Goal: Task Accomplishment & Management: Complete application form

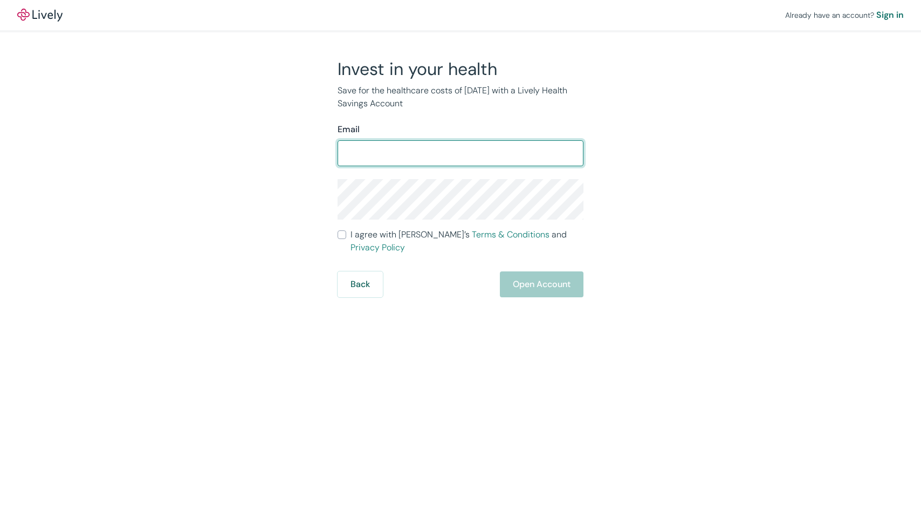
click at [472, 387] on div "Already have an account? Sign in Invest in your health Save for the healthcare …" at bounding box center [460, 255] width 921 height 511
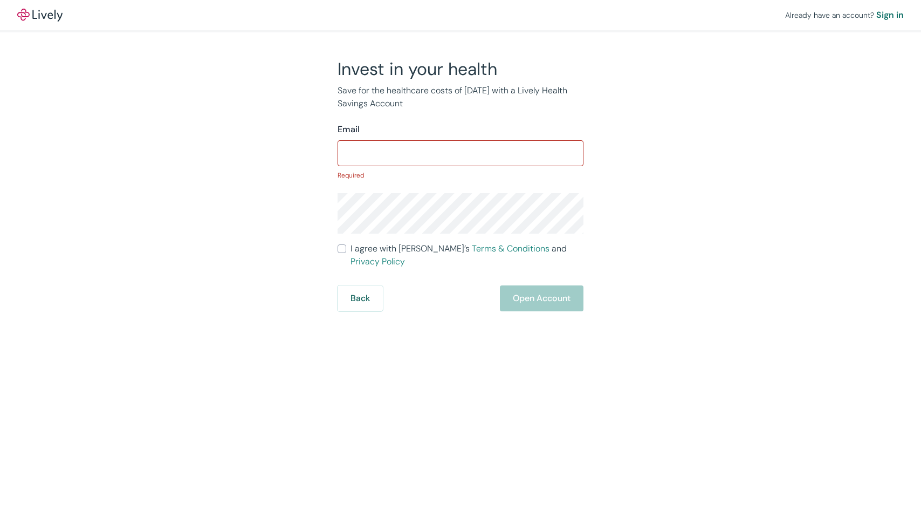
click at [456, 157] on input "Email" at bounding box center [461, 153] width 246 height 22
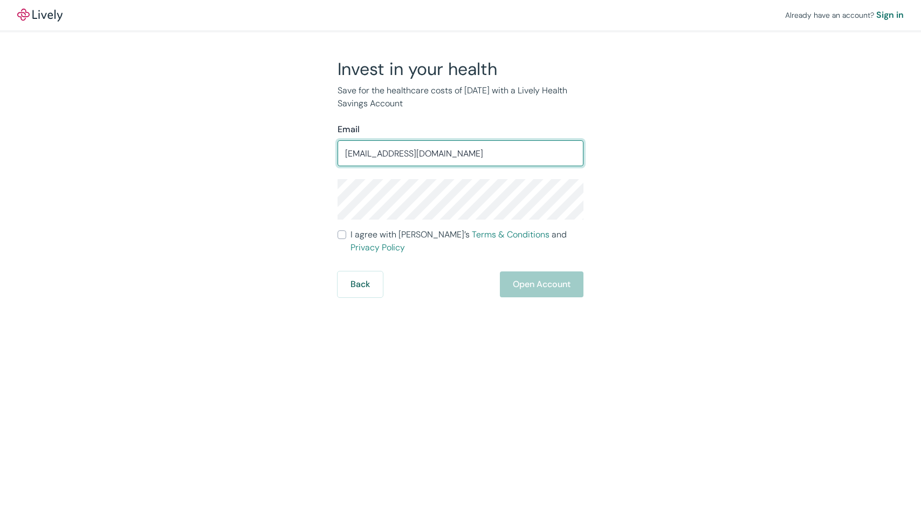
type input "sabrinappham@gmail.com"
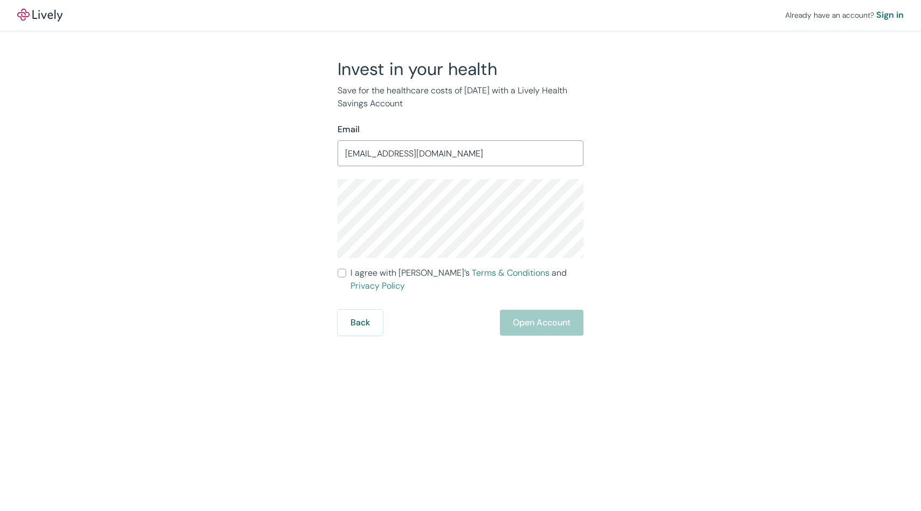
click at [339, 277] on input "I agree with Lively’s Terms & Conditions and Privacy Policy" at bounding box center [342, 273] width 9 height 9
checkbox input "true"
click at [547, 325] on button "Open Account" at bounding box center [542, 322] width 84 height 26
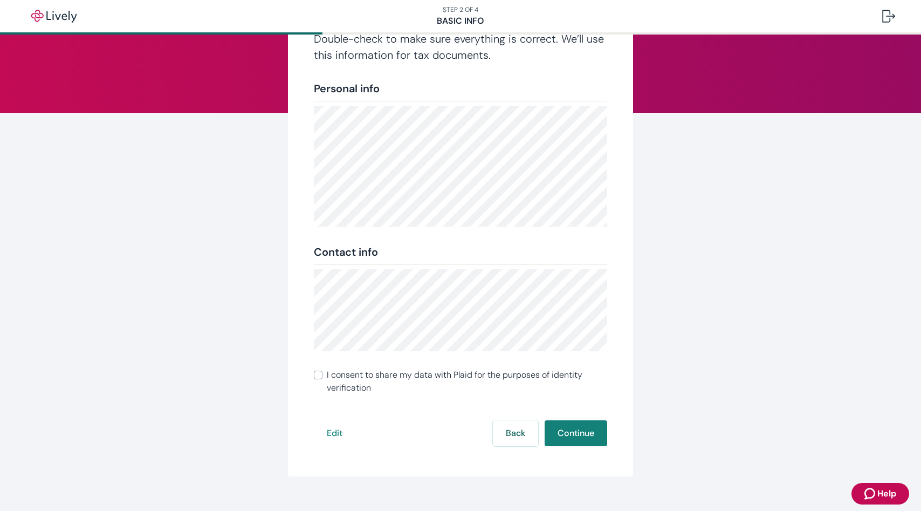
scroll to position [89, 0]
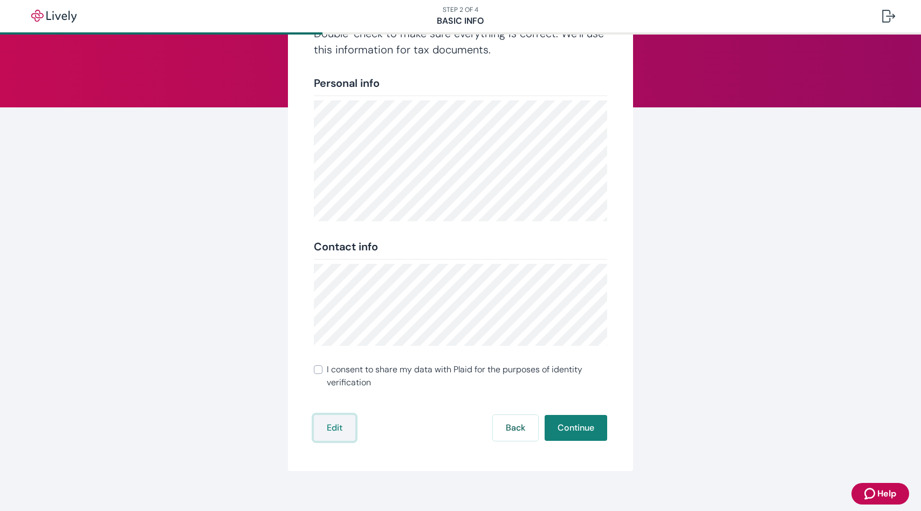
click at [340, 426] on button "Edit" at bounding box center [335, 428] width 42 height 26
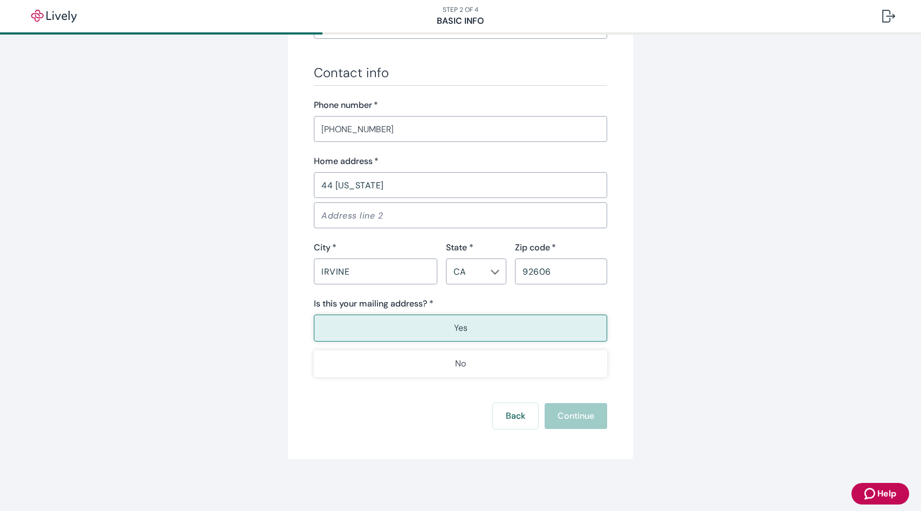
scroll to position [739, 0]
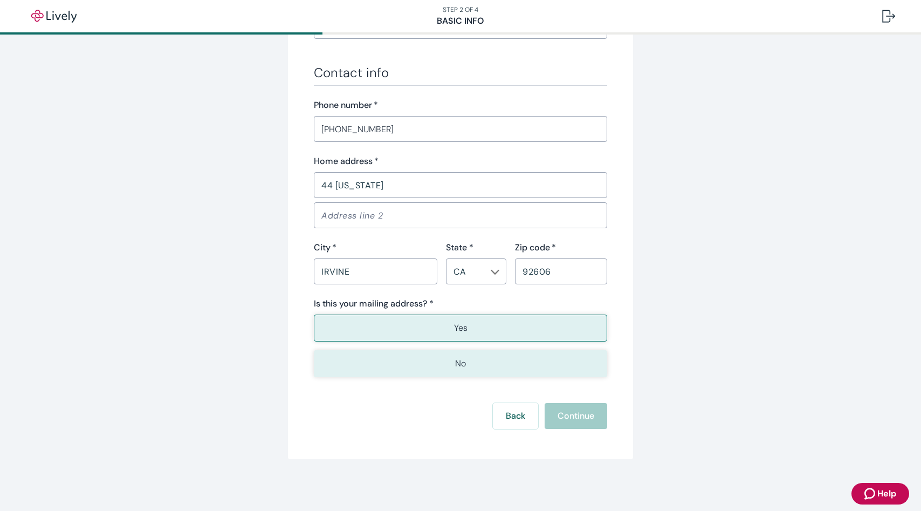
click at [422, 370] on button "No" at bounding box center [460, 363] width 293 height 27
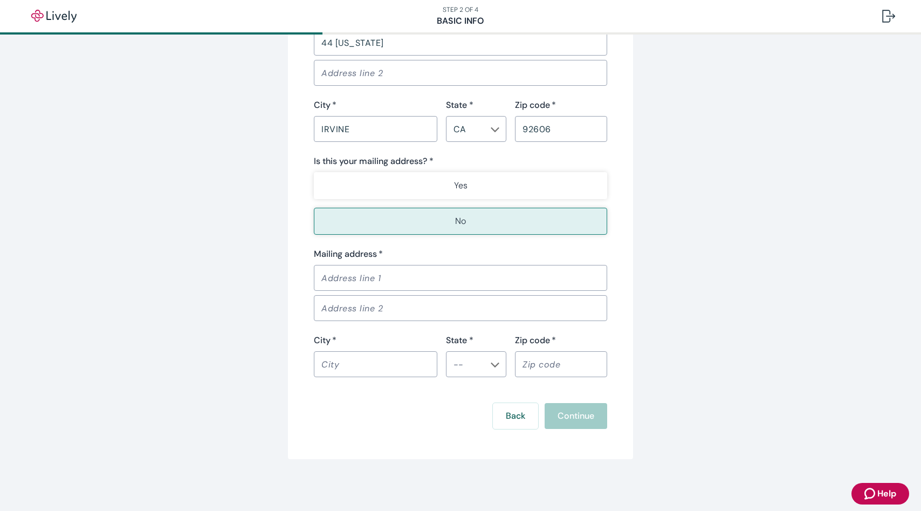
scroll to position [920, 0]
click at [438, 267] on input "Mailing address   *" at bounding box center [460, 278] width 293 height 22
type input "44 [US_STATE]"
type input "Irvine"
type input "CA"
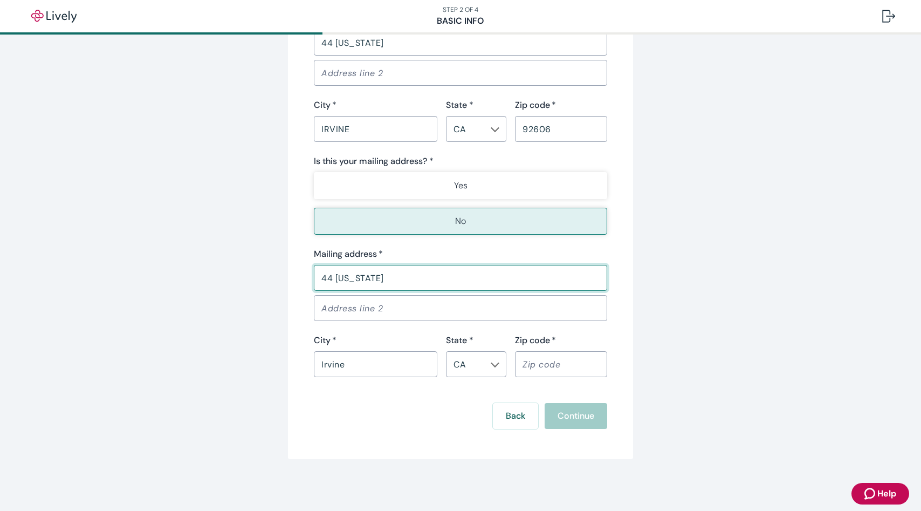
type input "92606"
click at [429, 267] on input "44 [US_STATE]" at bounding box center [460, 278] width 293 height 22
type input "[STREET_ADDRESS]"
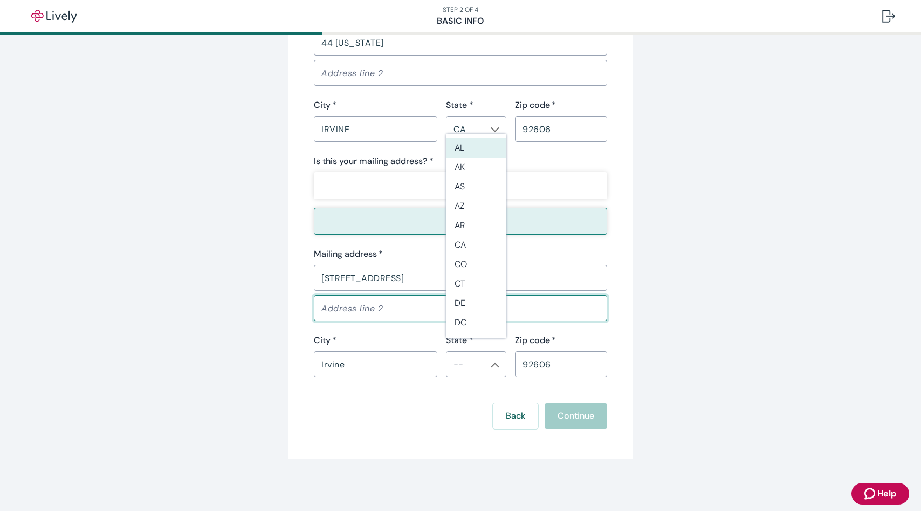
click at [410, 297] on input "Address line 2" at bounding box center [460, 308] width 293 height 22
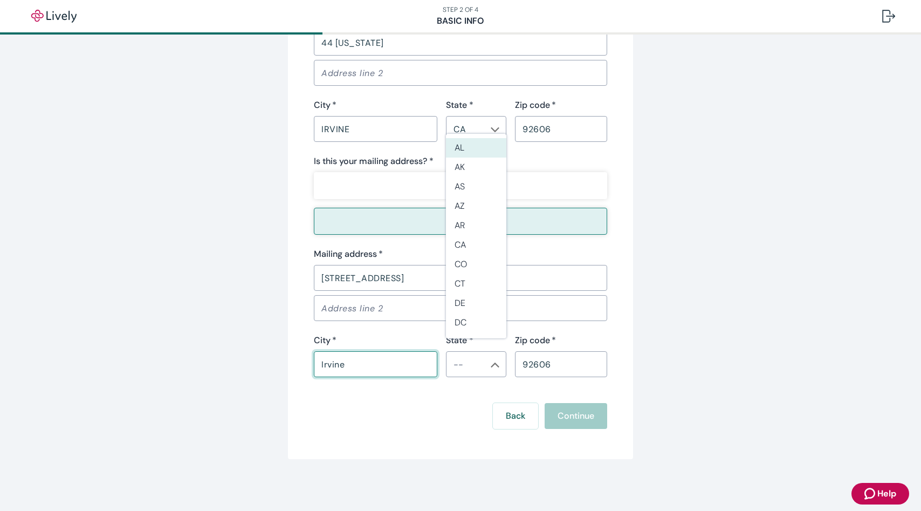
click at [347, 361] on input "Irvine" at bounding box center [375, 364] width 123 height 22
click at [384, 297] on input "Address line 2" at bounding box center [460, 308] width 293 height 22
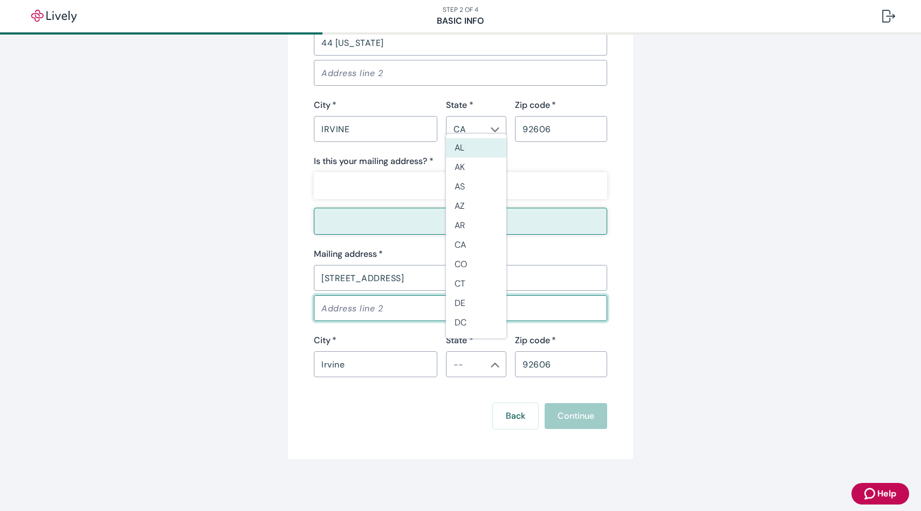
type input "Apt N"
type input "CA"
click at [459, 244] on li "CA" at bounding box center [476, 244] width 60 height 19
type input "CA"
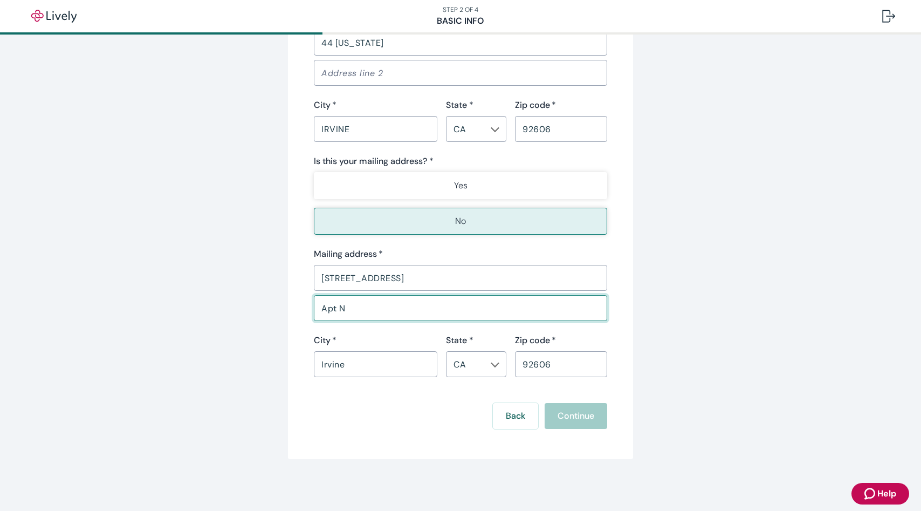
click at [396, 354] on input "Irvine" at bounding box center [375, 364] width 123 height 22
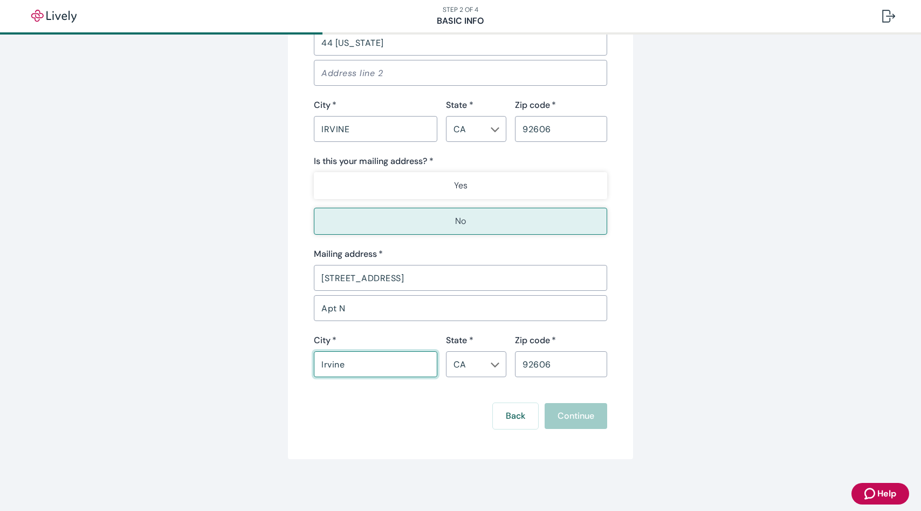
type input "[GEOGRAPHIC_DATA]"
drag, startPoint x: 558, startPoint y: 359, endPoint x: 485, endPoint y: 360, distance: 73.3
click at [485, 360] on div "City   * [GEOGRAPHIC_DATA] ​ State * [US_STATE] ​ Zip code   * 92606 ​" at bounding box center [456, 355] width 302 height 43
type input "90755"
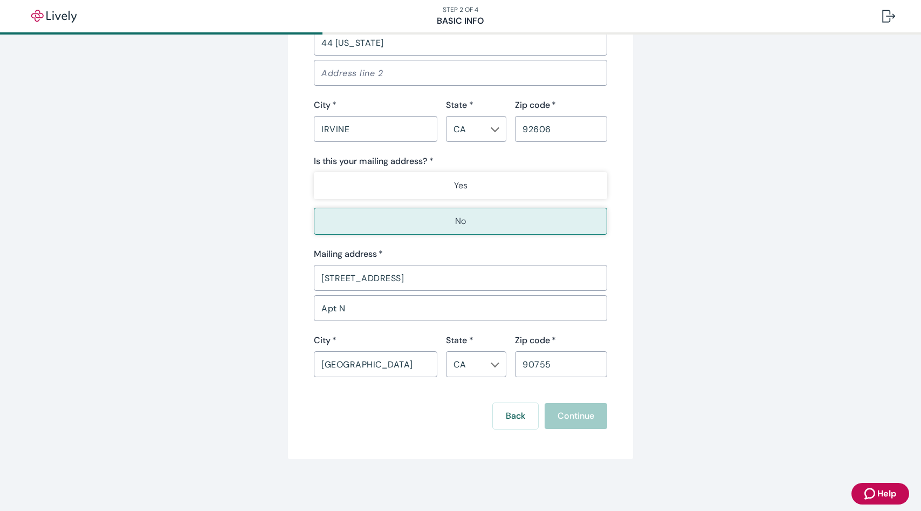
click at [528, 364] on input "90755" at bounding box center [561, 364] width 92 height 22
click at [549, 412] on div "Back Continue" at bounding box center [460, 416] width 293 height 26
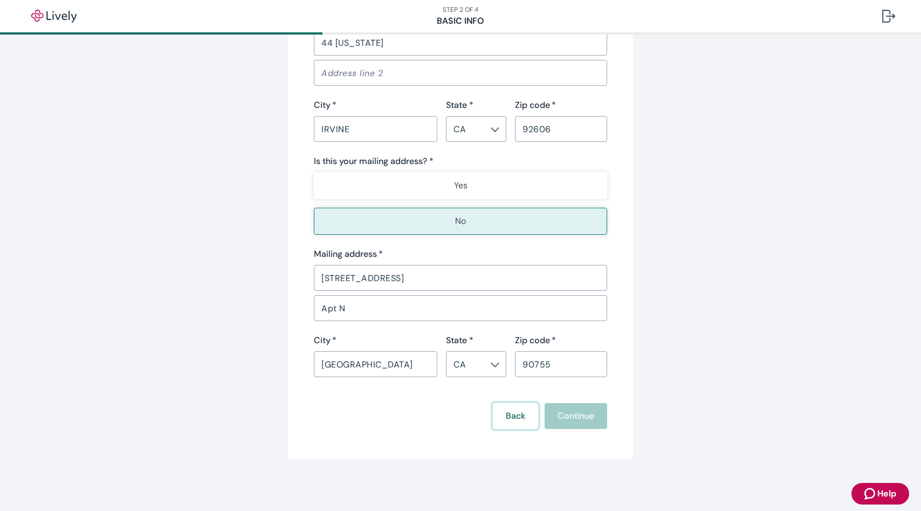
click at [509, 414] on button "Back" at bounding box center [515, 416] width 45 height 26
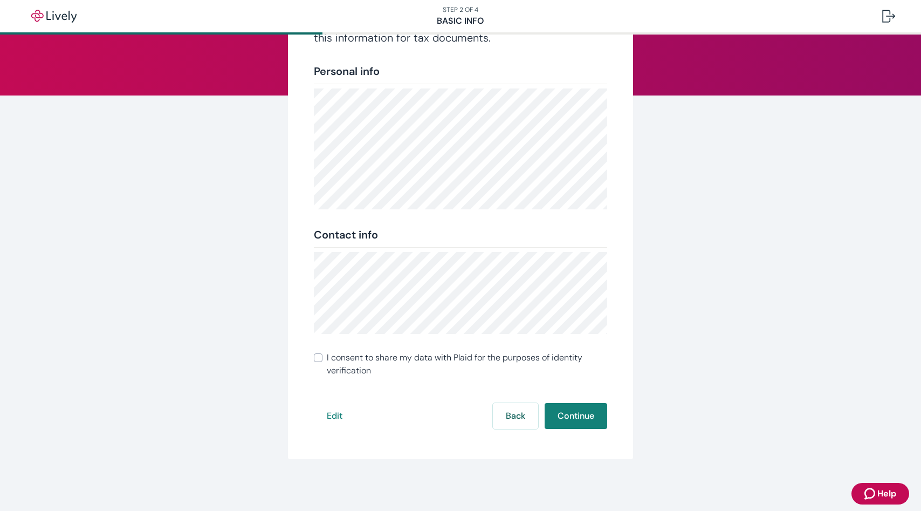
scroll to position [101, 0]
click at [497, 414] on button "Back" at bounding box center [515, 416] width 45 height 26
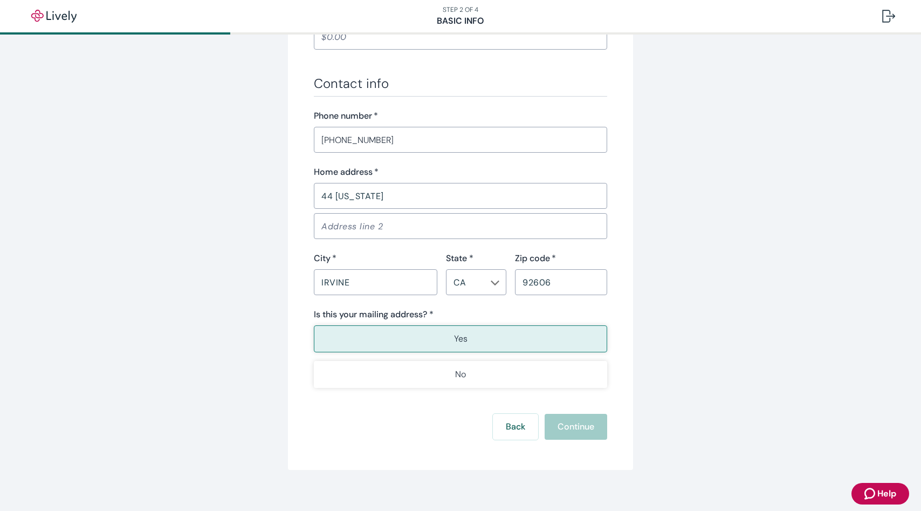
scroll to position [774, 0]
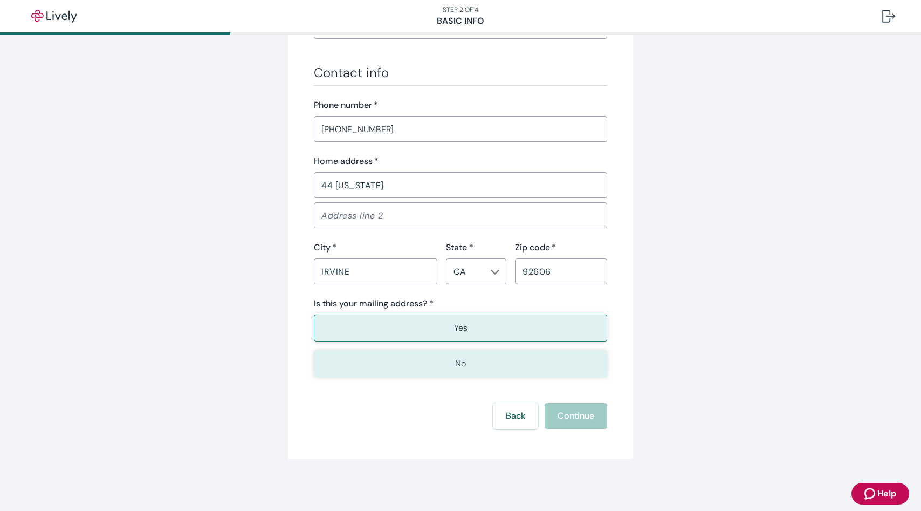
click at [520, 370] on button "No" at bounding box center [460, 363] width 293 height 27
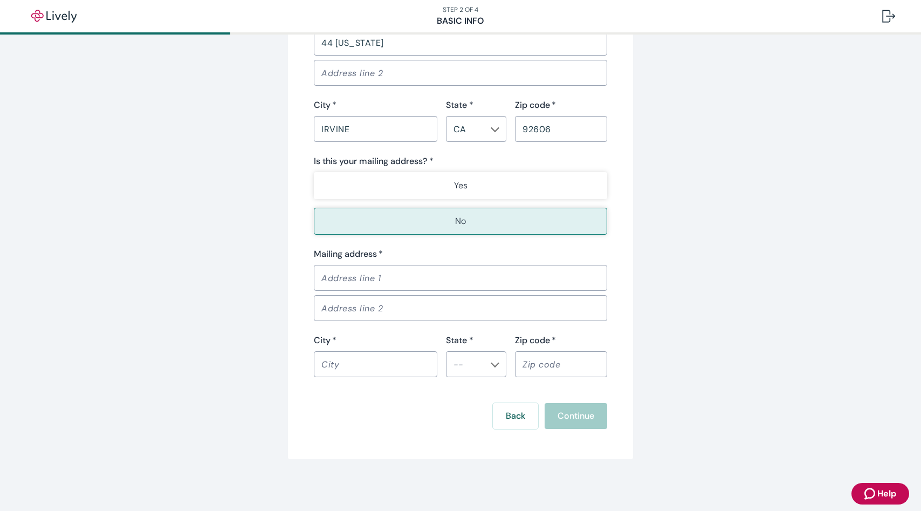
scroll to position [955, 0]
click at [493, 409] on button "Back" at bounding box center [515, 416] width 45 height 26
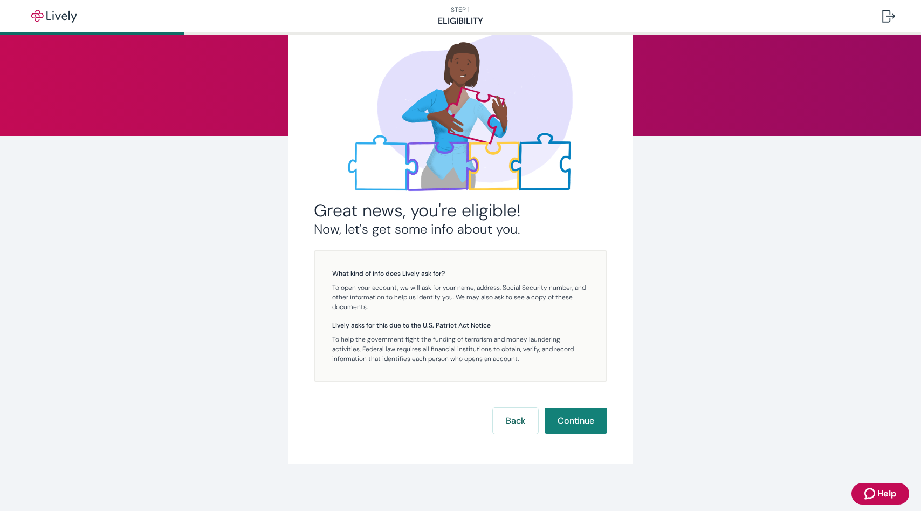
scroll to position [65, 0]
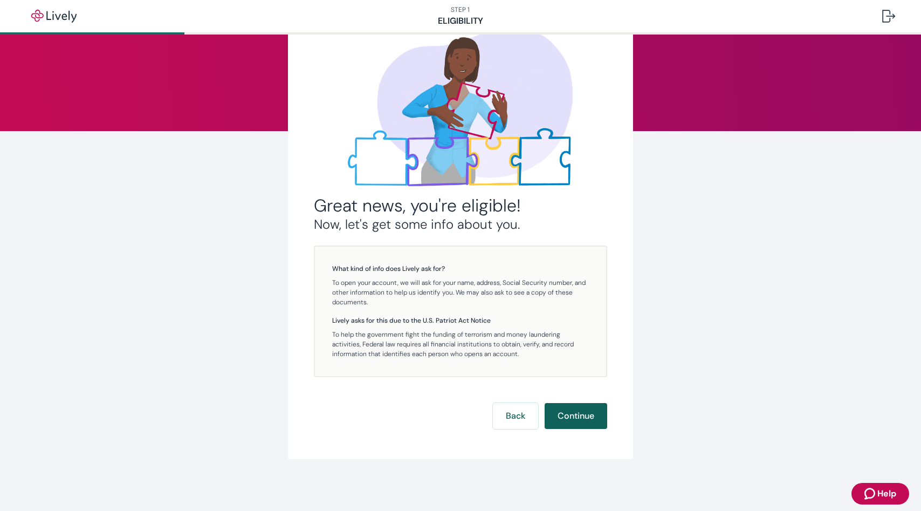
click at [549, 407] on button "Continue" at bounding box center [576, 416] width 63 height 26
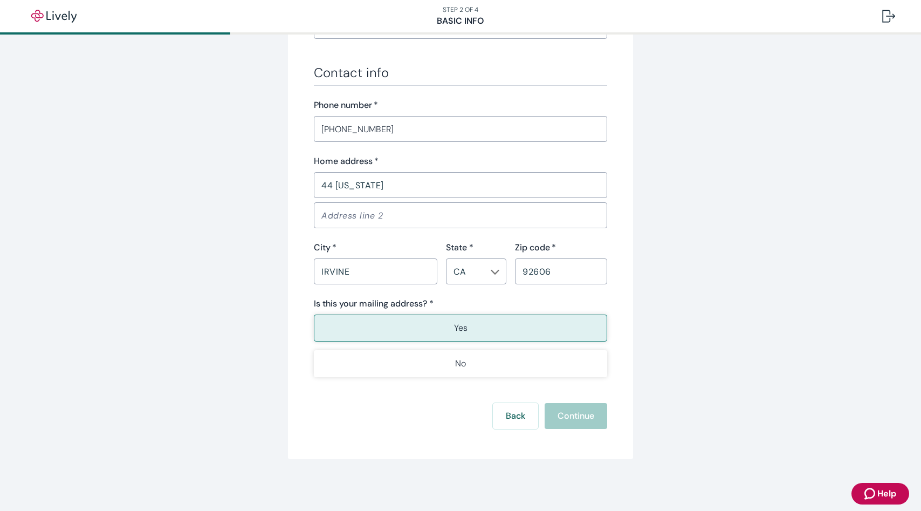
scroll to position [709, 0]
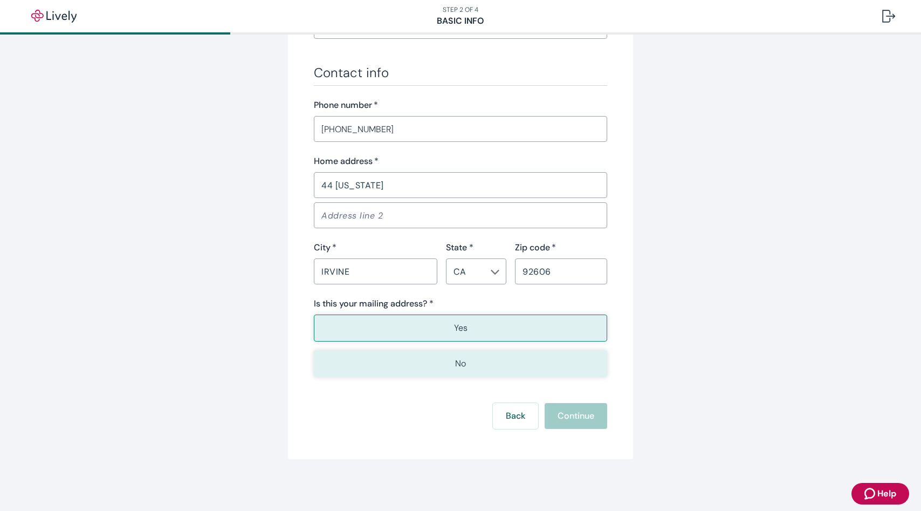
click at [538, 377] on button "No" at bounding box center [460, 363] width 293 height 27
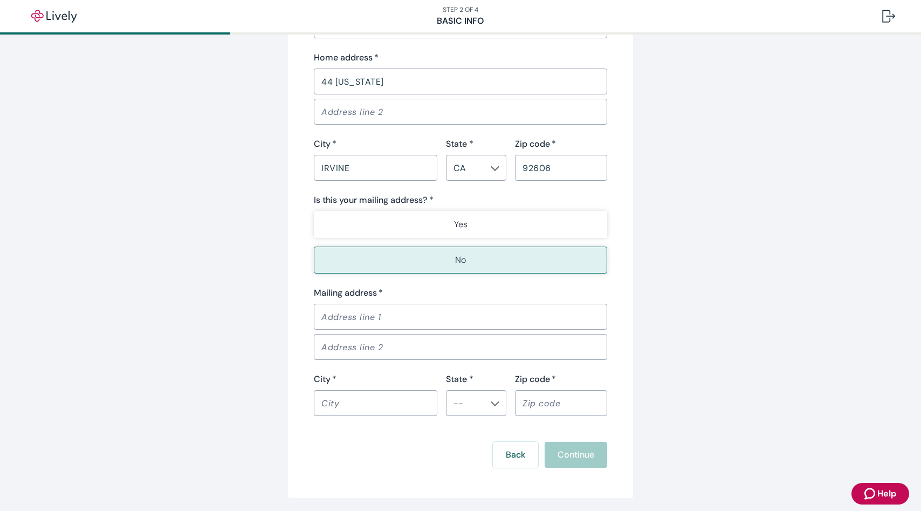
scroll to position [955, 0]
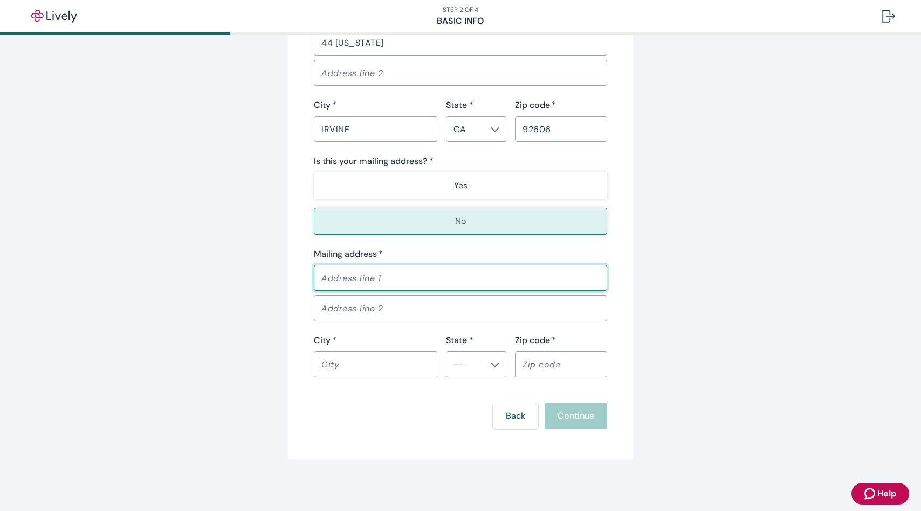
click at [517, 267] on input "Mailing address   *" at bounding box center [460, 278] width 293 height 22
type input "44 [US_STATE]"
type input "Irvine"
type input "[US_STATE]"
type input "92606"
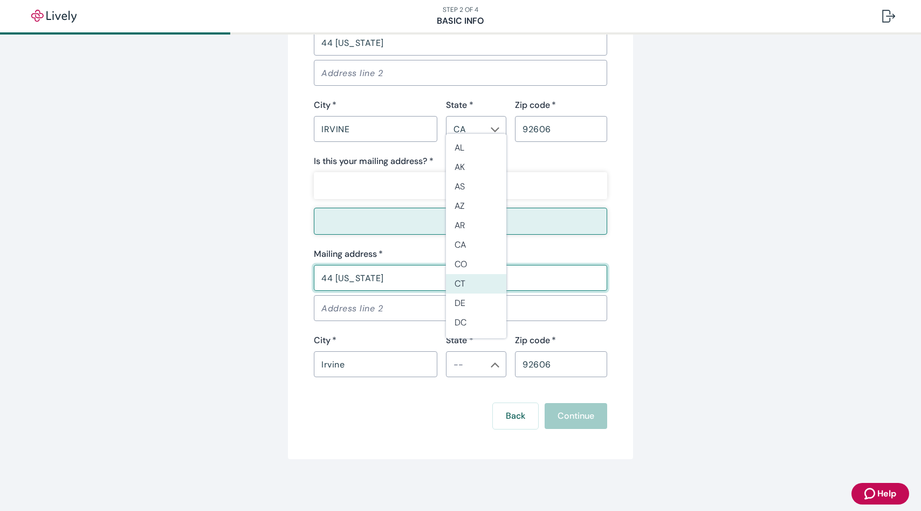
click at [422, 267] on input "44 [US_STATE]" at bounding box center [460, 278] width 293 height 22
type input "[STREET_ADDRESS]"
click at [605, 297] on input "Address line 2" at bounding box center [460, 308] width 293 height 22
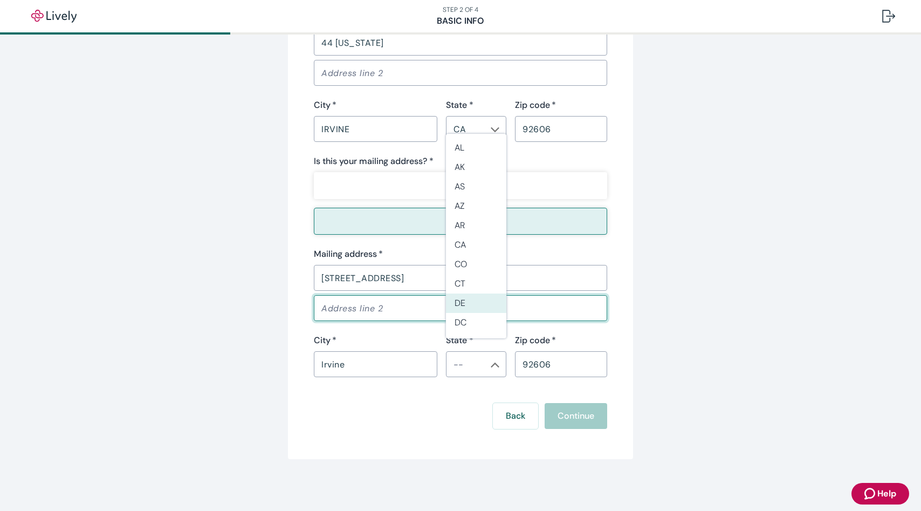
type input "Apt N"
type input "CA"
click at [381, 314] on div "Mailing address   * [STREET_ADDRESS] ​ State * ​ Zip code   * 92606 ​" at bounding box center [460, 311] width 293 height 129
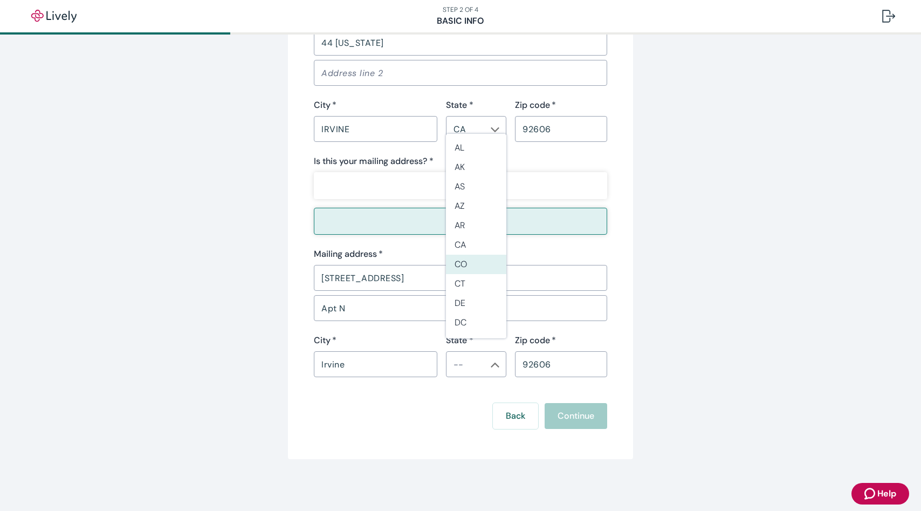
click at [400, 351] on div "Irvine ​" at bounding box center [375, 364] width 123 height 26
drag, startPoint x: 359, startPoint y: 362, endPoint x: 319, endPoint y: 362, distance: 39.9
click at [319, 362] on input "Irvine" at bounding box center [375, 364] width 123 height 22
type input "[GEOGRAPHIC_DATA]"
click at [464, 244] on li "CA" at bounding box center [476, 244] width 60 height 19
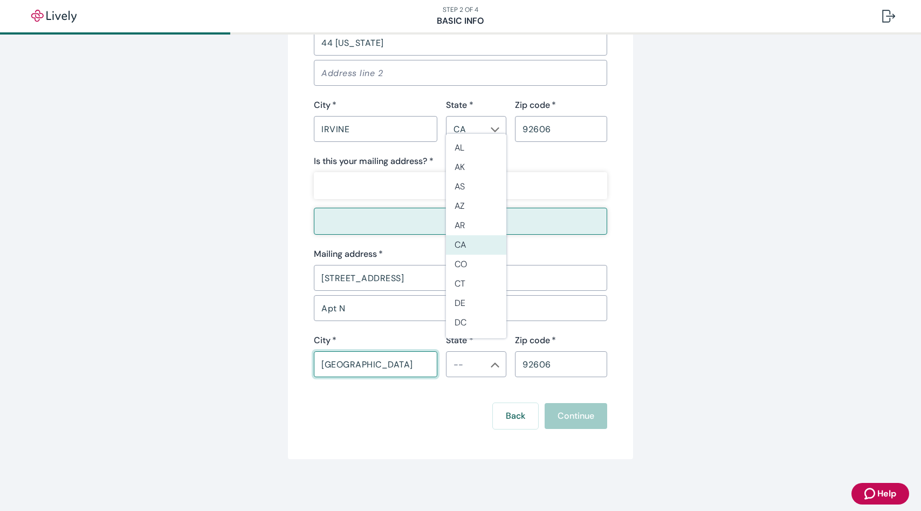
type input "CA"
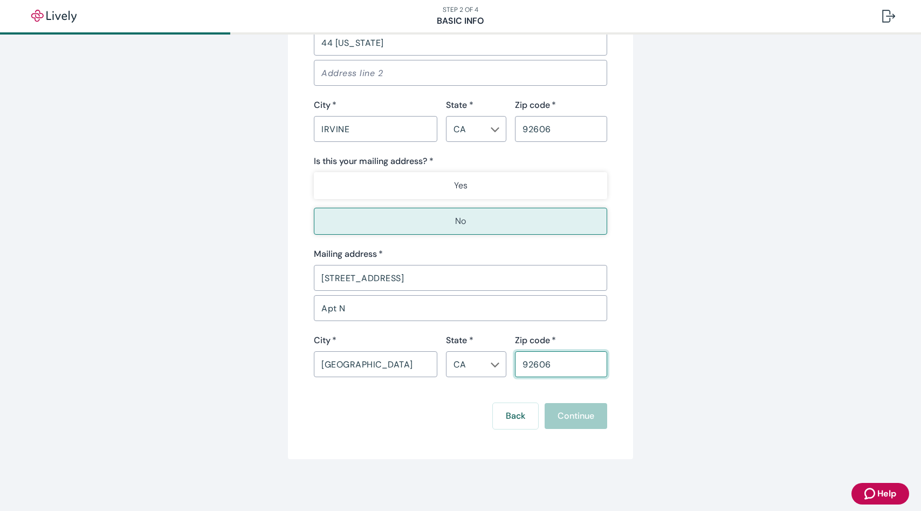
click at [554, 353] on input "92606" at bounding box center [561, 364] width 92 height 22
type input "90755"
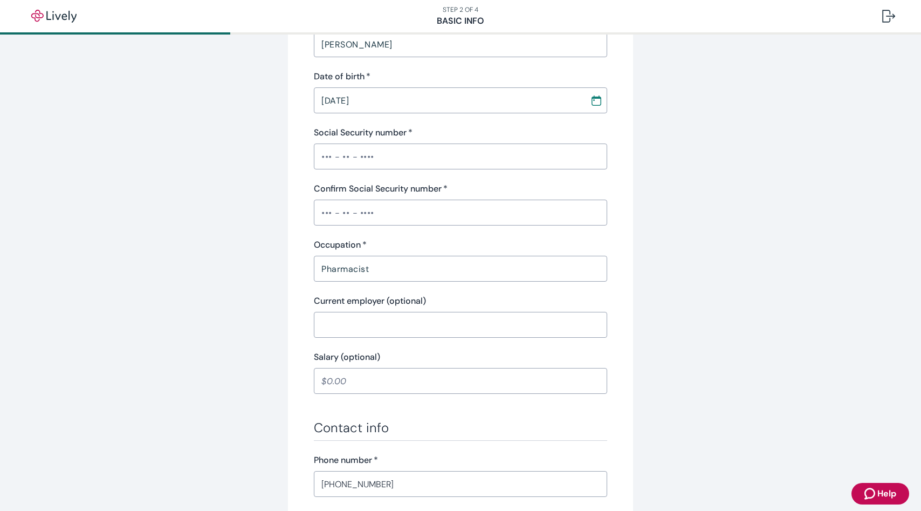
scroll to position [304, 0]
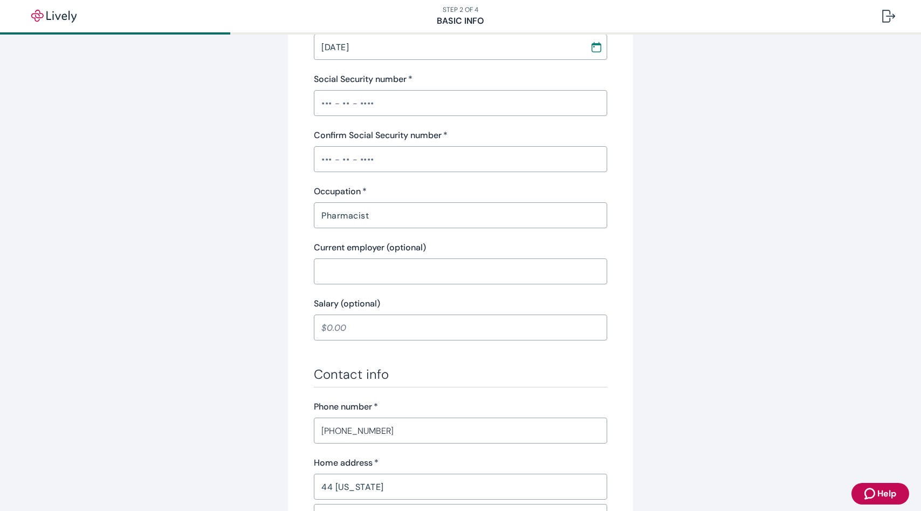
click at [445, 114] on input "Social Security number   *" at bounding box center [460, 103] width 293 height 22
type input "•••-••-2311"
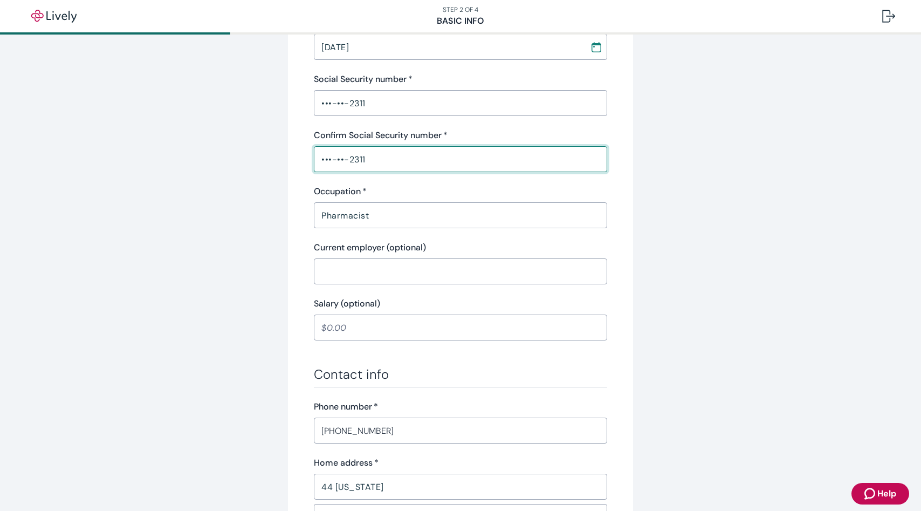
type input "•••-••-2311"
click at [865, 201] on div "Tell us about yourself Personal info First name   * [PERSON_NAME] ​ Middle name…" at bounding box center [460, 342] width 921 height 1224
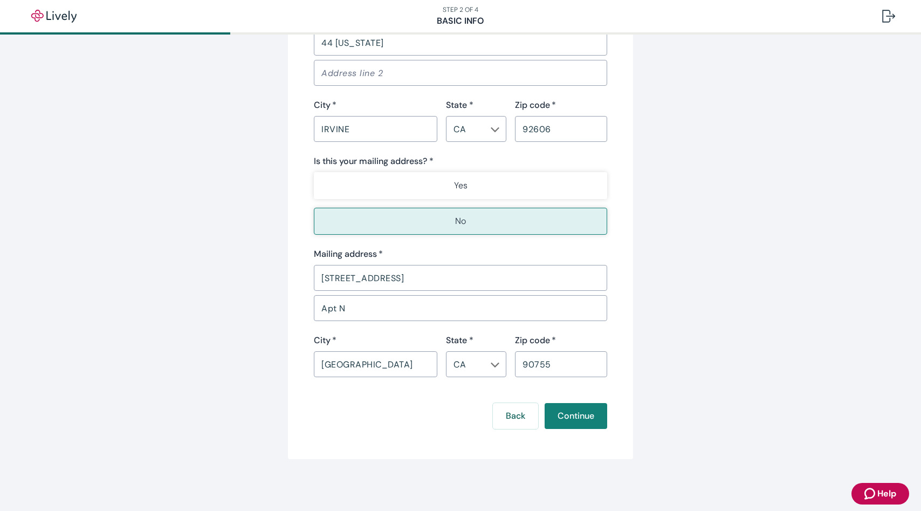
scroll to position [955, 0]
click at [588, 414] on button "Continue" at bounding box center [576, 416] width 63 height 26
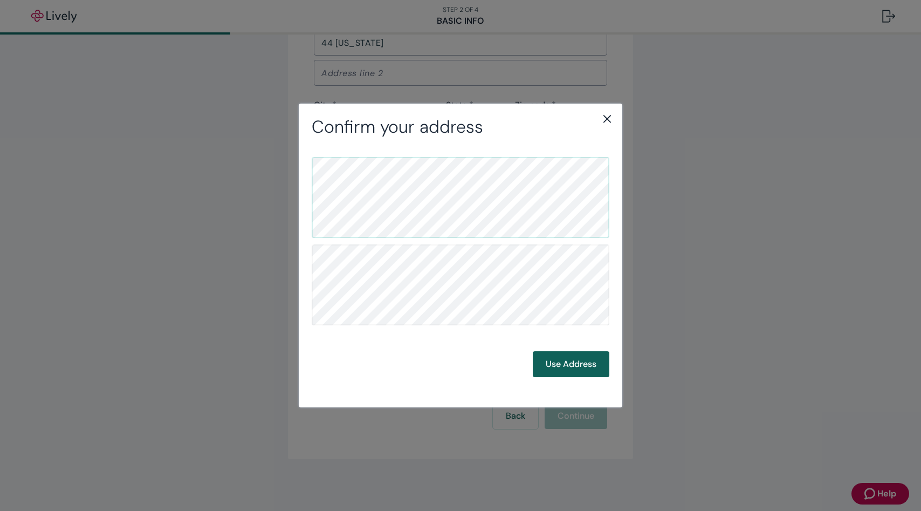
click at [558, 367] on button "Use Address" at bounding box center [571, 364] width 77 height 26
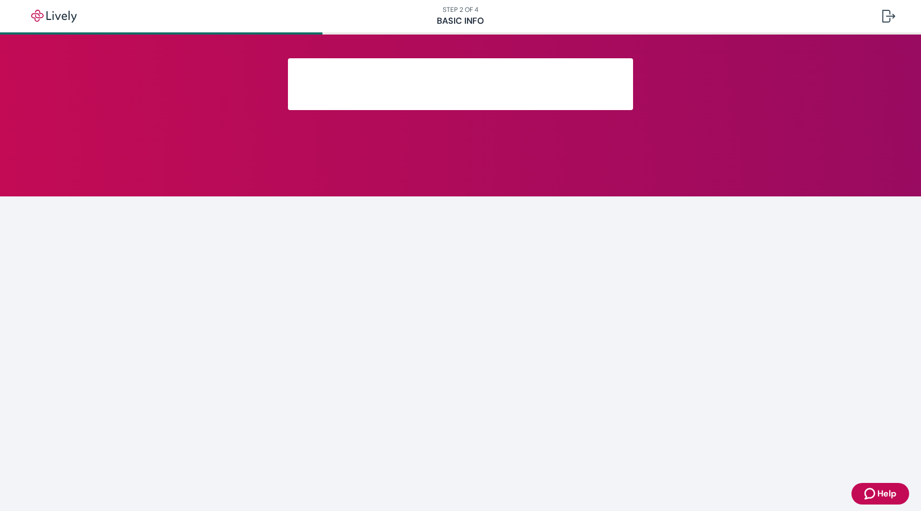
scroll to position [114, 0]
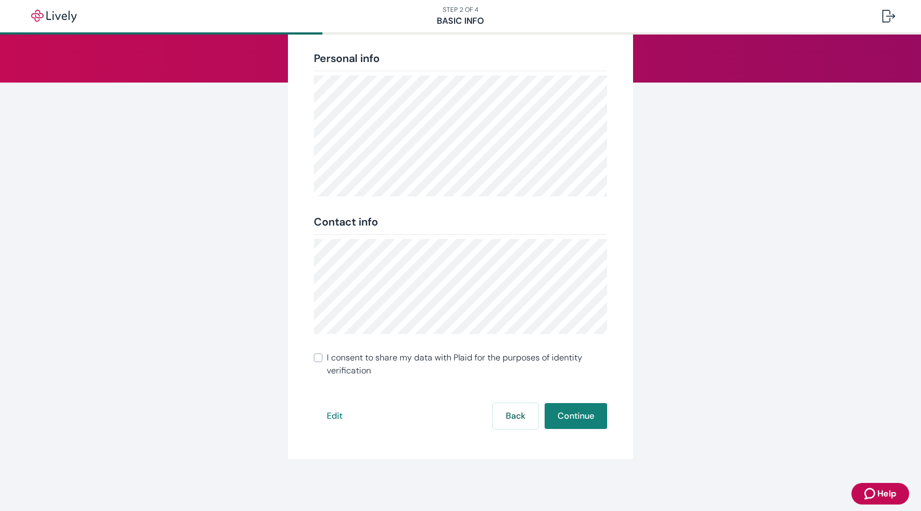
click at [318, 355] on input "I consent to share my data with Plaid for the purposes of identity verification" at bounding box center [318, 357] width 9 height 9
checkbox input "true"
click at [549, 414] on button "Continue" at bounding box center [576, 416] width 63 height 26
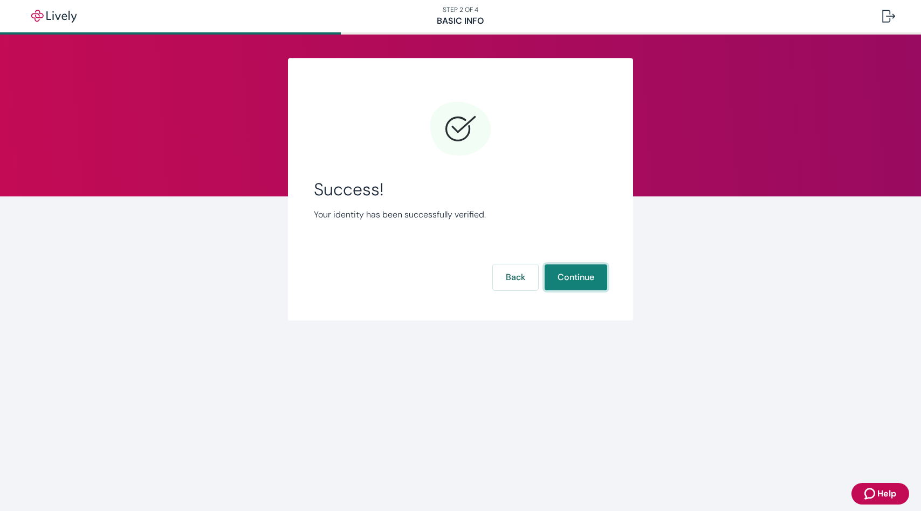
click at [568, 278] on button "Continue" at bounding box center [576, 277] width 63 height 26
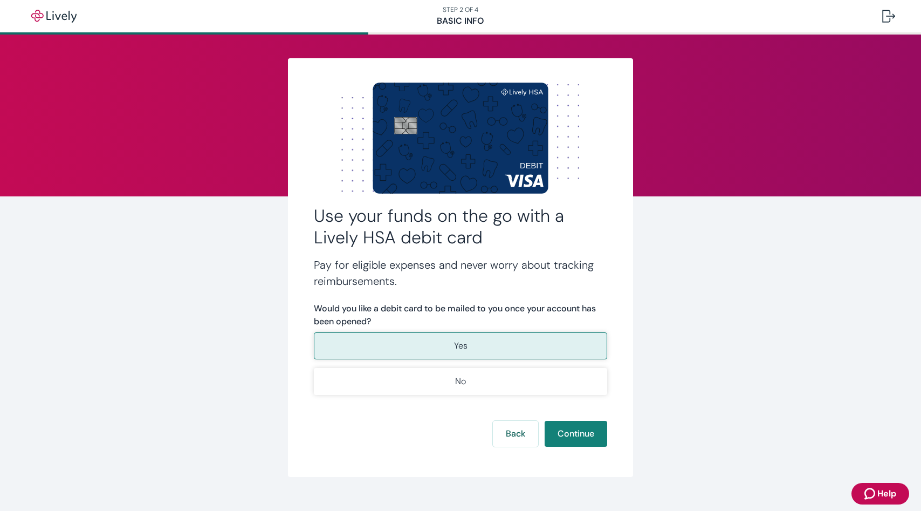
click at [510, 345] on button "Yes" at bounding box center [460, 345] width 293 height 27
click at [548, 432] on button "Continue" at bounding box center [576, 434] width 63 height 26
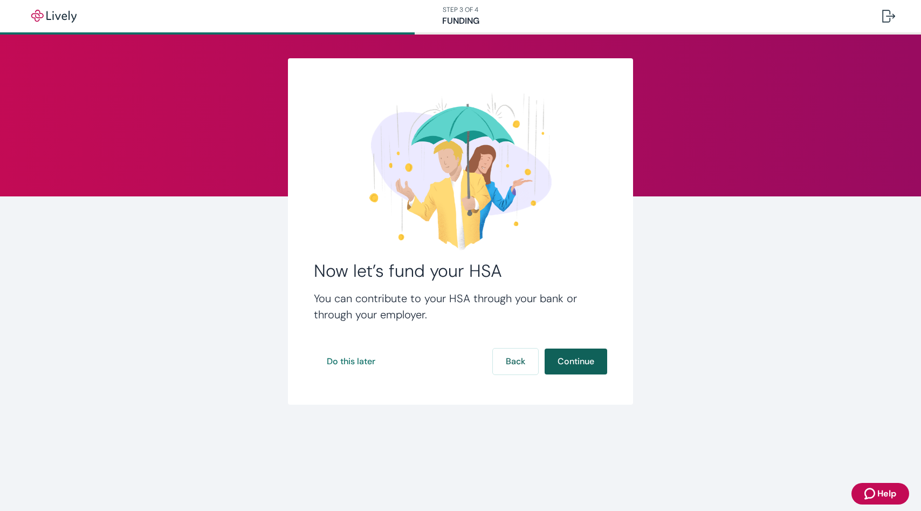
click at [586, 354] on button "Continue" at bounding box center [576, 361] width 63 height 26
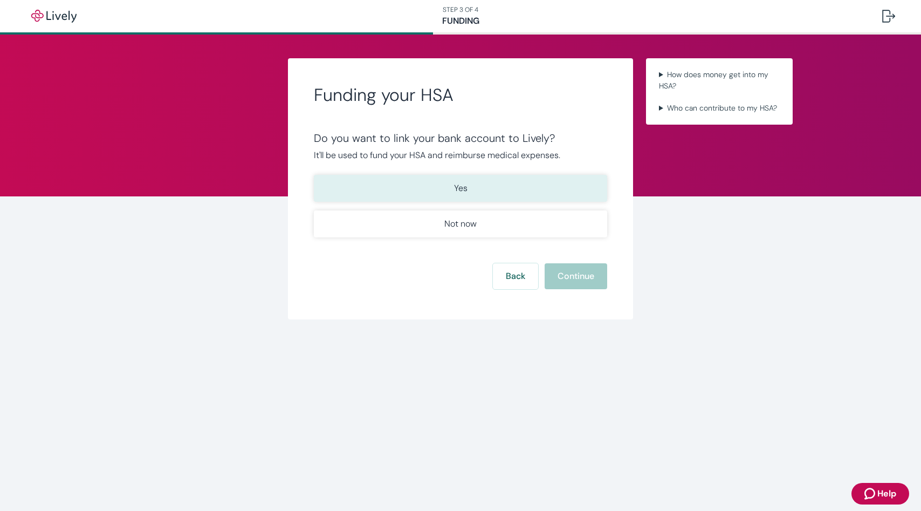
click at [569, 202] on button "Yes" at bounding box center [460, 188] width 293 height 27
click at [564, 289] on button "Continue" at bounding box center [576, 276] width 63 height 26
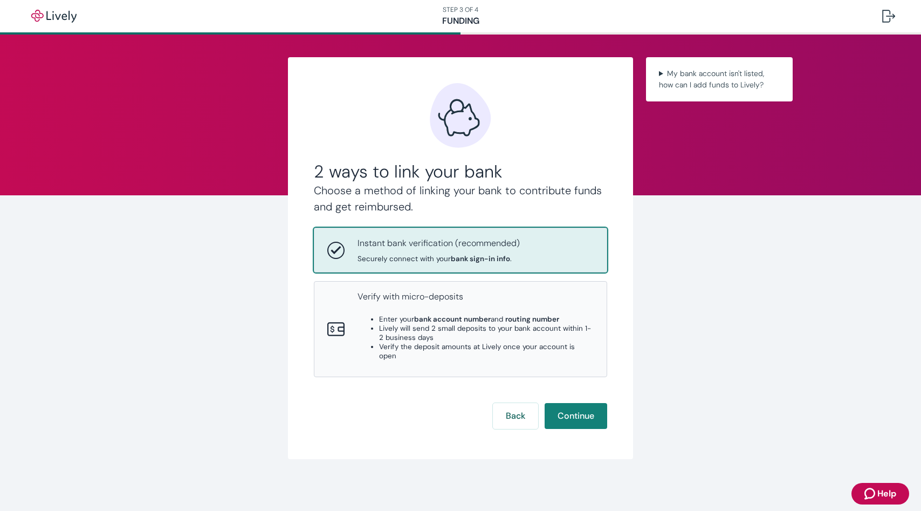
scroll to position [40, 0]
click at [573, 429] on button "Continue" at bounding box center [576, 416] width 63 height 26
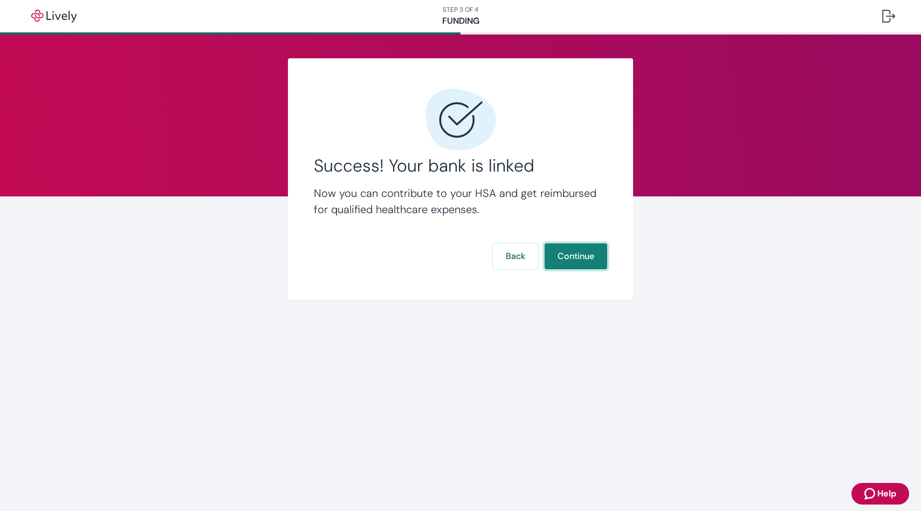
click at [582, 261] on button "Continue" at bounding box center [576, 256] width 63 height 26
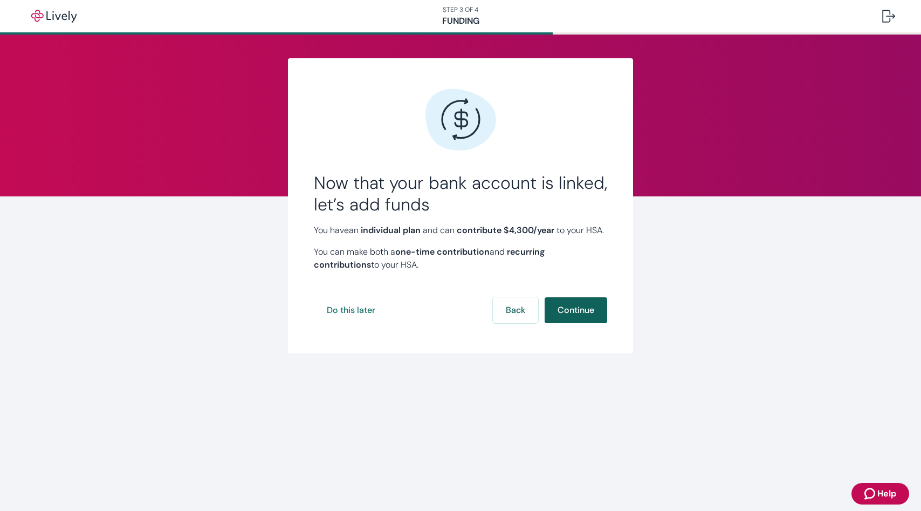
click at [546, 319] on button "Continue" at bounding box center [576, 310] width 63 height 26
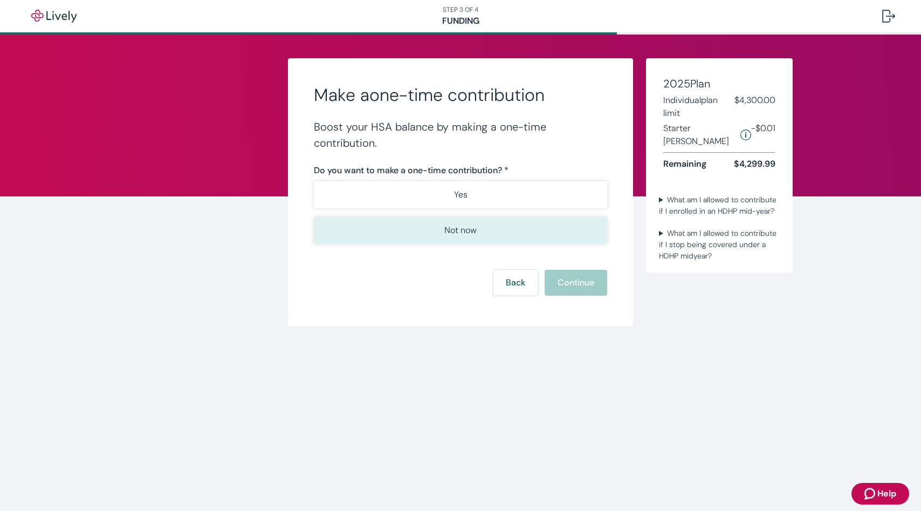
click at [525, 242] on button "Not now" at bounding box center [460, 230] width 293 height 27
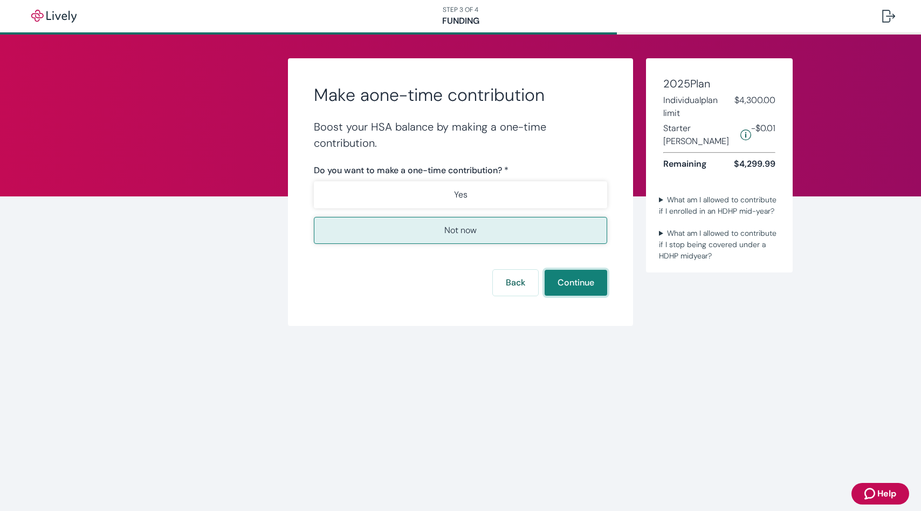
click at [552, 283] on button "Continue" at bounding box center [576, 283] width 63 height 26
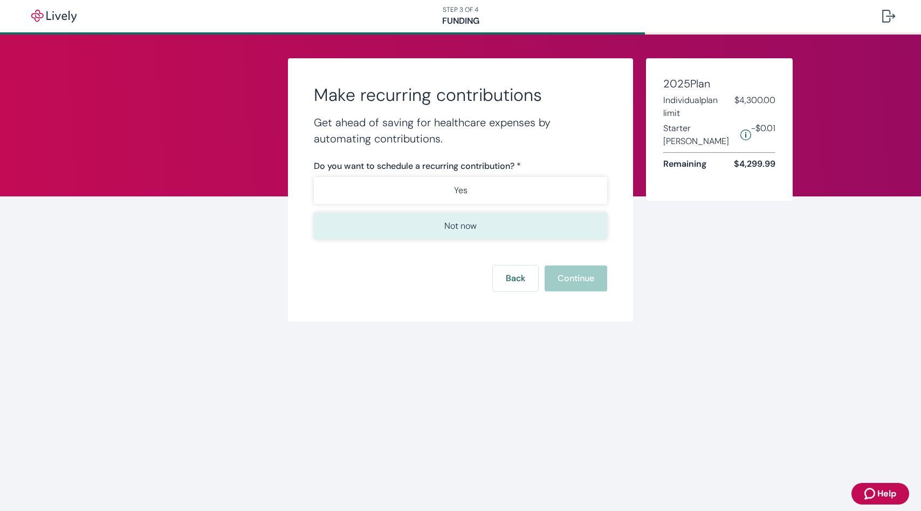
click at [552, 228] on button "Not now" at bounding box center [460, 225] width 293 height 27
click at [552, 283] on button "Continue" at bounding box center [576, 278] width 63 height 26
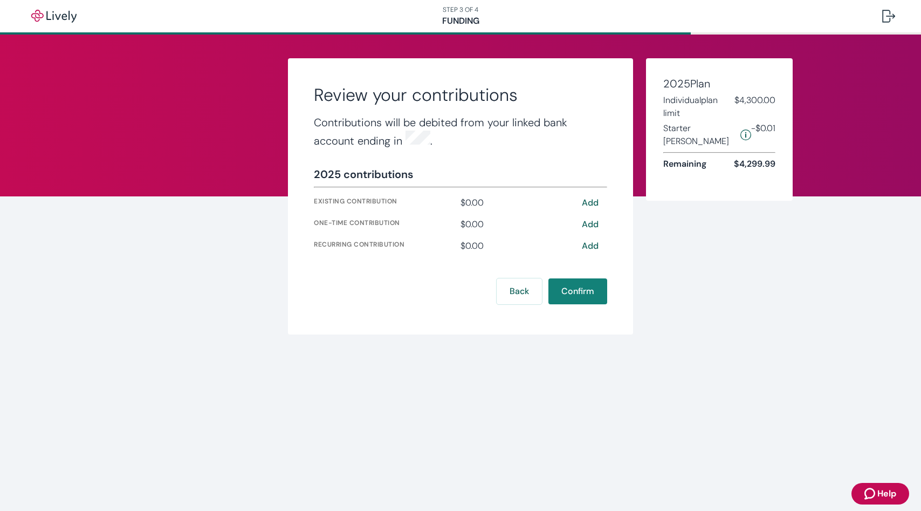
click at [552, 283] on button "Confirm" at bounding box center [577, 291] width 59 height 26
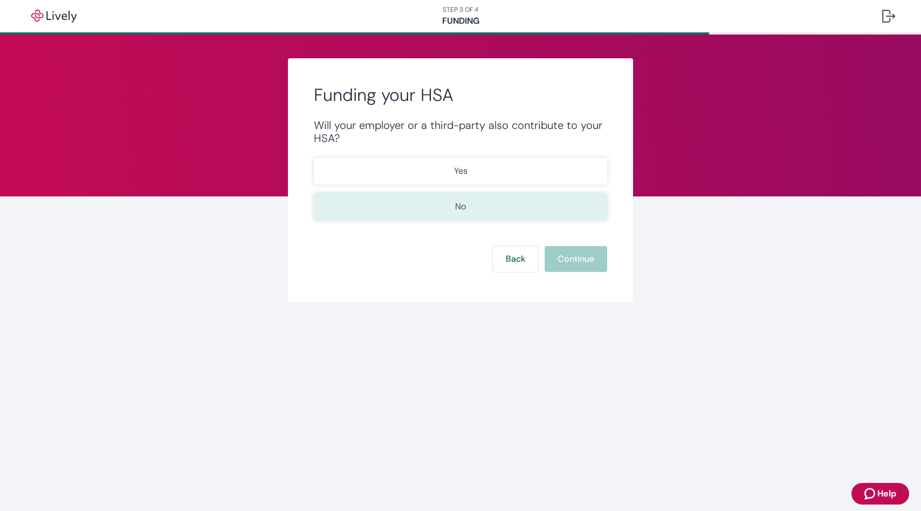
click at [563, 212] on button "No" at bounding box center [460, 206] width 293 height 27
click at [558, 272] on button "Continue" at bounding box center [576, 259] width 63 height 26
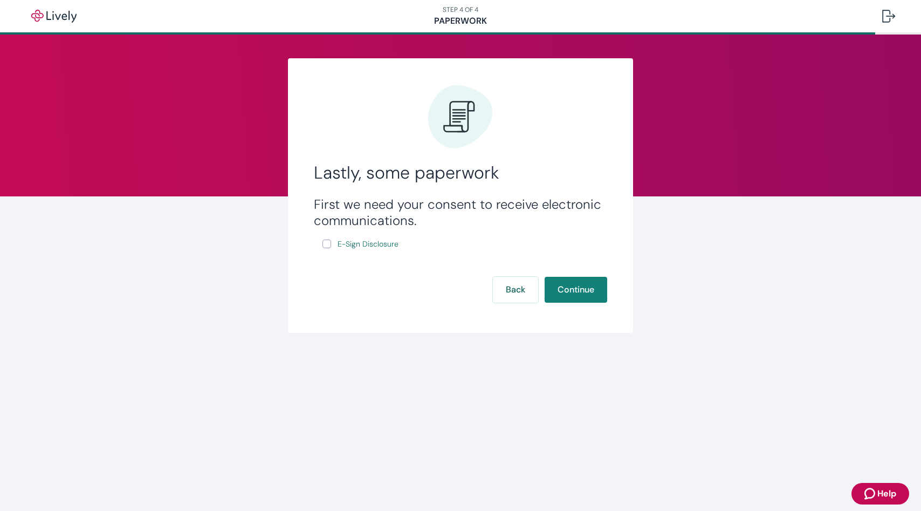
click at [327, 245] on input "E-Sign Disclosure" at bounding box center [326, 243] width 9 height 9
checkbox input "true"
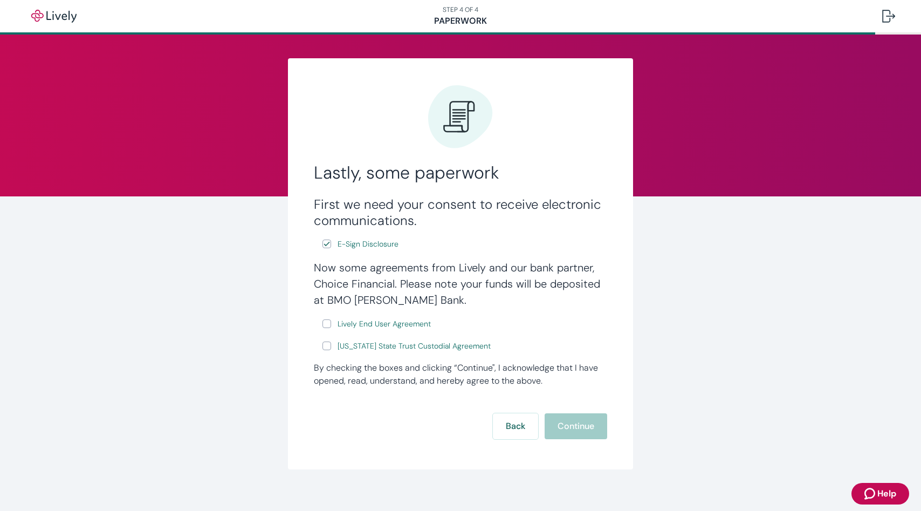
click at [329, 323] on input "Lively End User Agreement" at bounding box center [326, 323] width 9 height 9
checkbox input "true"
click at [326, 346] on input "[US_STATE] State Trust Custodial Agreement" at bounding box center [326, 345] width 9 height 9
checkbox input "true"
click at [573, 419] on button "Continue" at bounding box center [576, 426] width 63 height 26
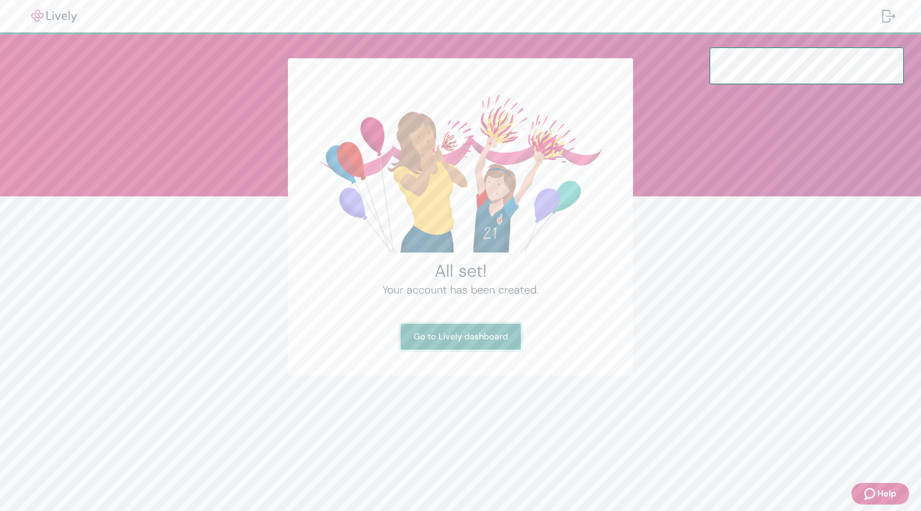
click at [521, 338] on link "Go to Lively dashboard" at bounding box center [461, 337] width 120 height 26
